Goal: Navigation & Orientation: Find specific page/section

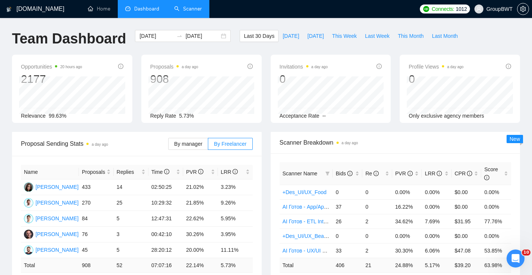
click at [201, 9] on link "Scanner" at bounding box center [188, 9] width 28 height 6
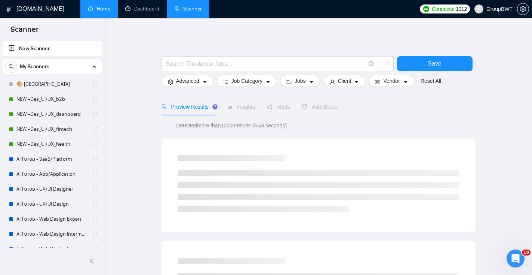
click at [110, 9] on link "Home" at bounding box center [99, 9] width 22 height 6
